Goal: Information Seeking & Learning: Learn about a topic

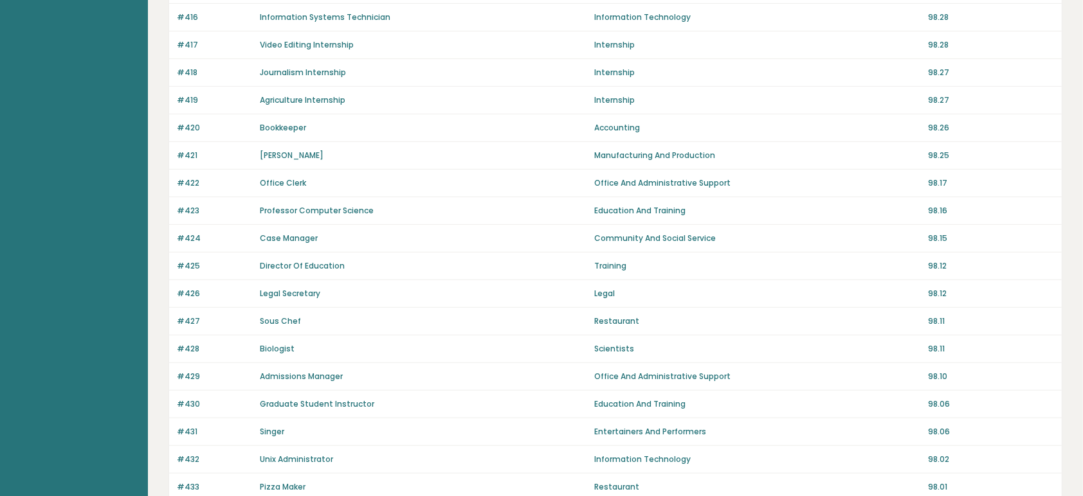
scroll to position [857, 0]
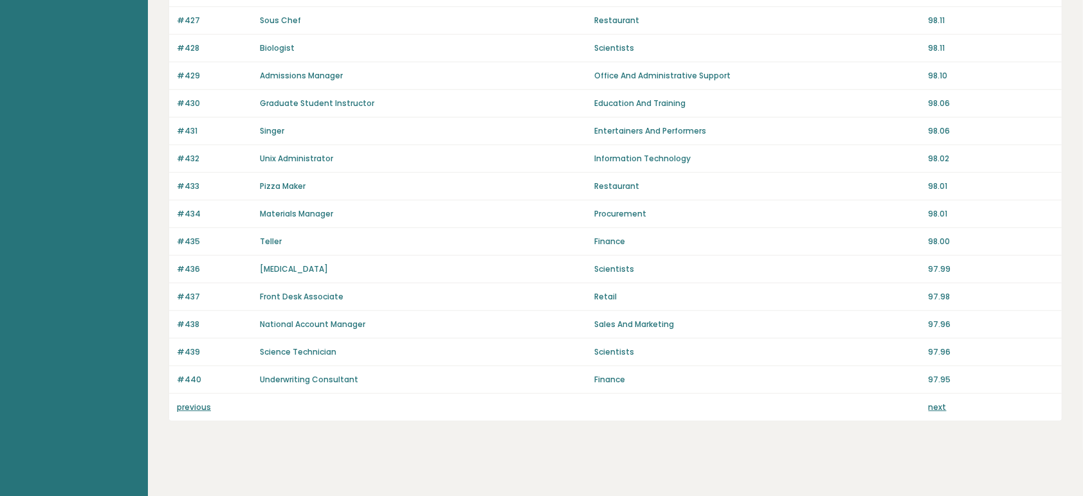
click at [937, 410] on link "next" at bounding box center [937, 407] width 18 height 11
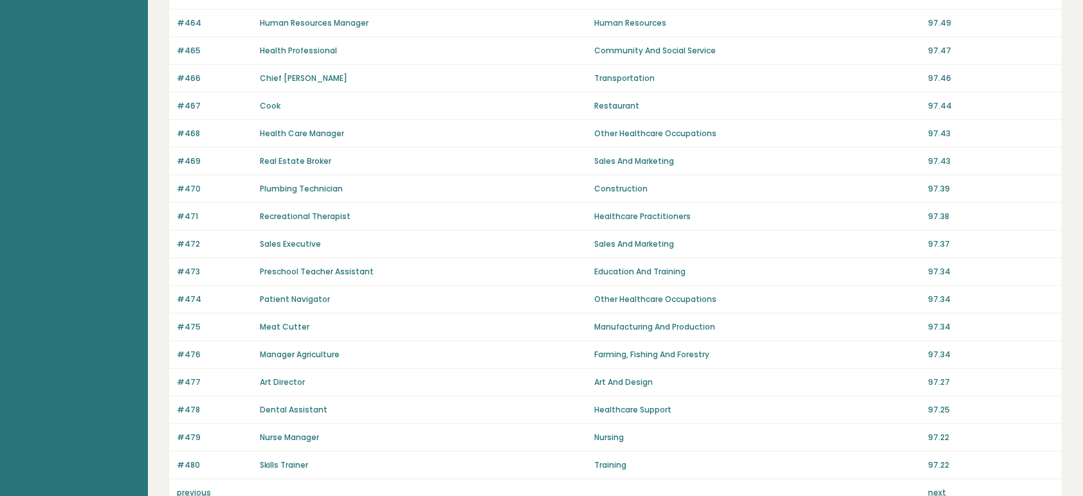
scroll to position [857, 0]
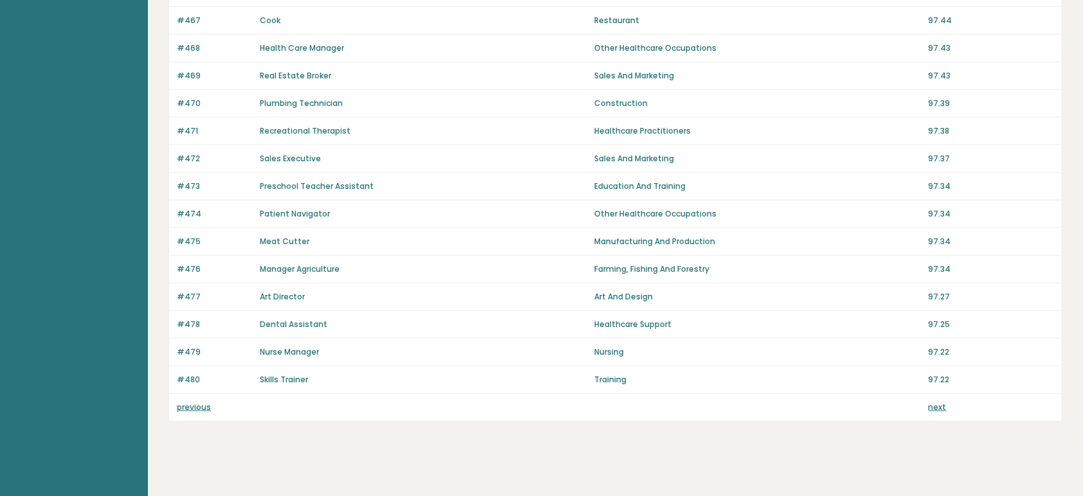
click at [934, 407] on link "next" at bounding box center [937, 407] width 18 height 11
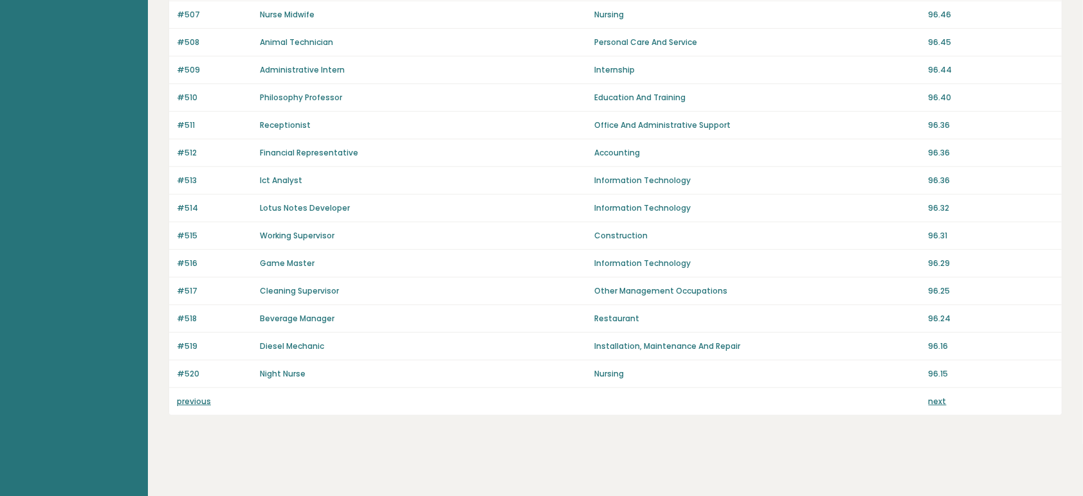
scroll to position [866, 0]
click at [940, 400] on link "next" at bounding box center [937, 399] width 18 height 11
